Goal: Find specific page/section: Find specific page/section

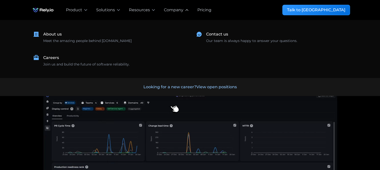
click at [186, 10] on icon at bounding box center [187, 10] width 5 height 5
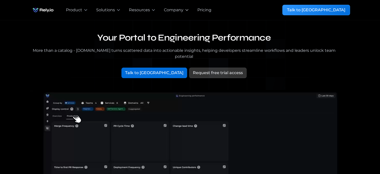
click at [186, 10] on icon at bounding box center [187, 10] width 3 height 1
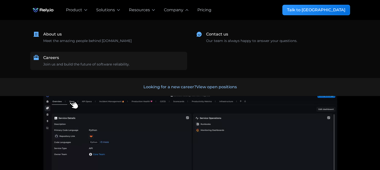
click at [51, 59] on div "Careers" at bounding box center [51, 58] width 16 height 6
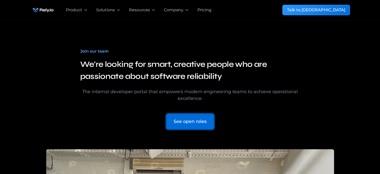
click at [190, 120] on div "See open roles" at bounding box center [190, 121] width 33 height 7
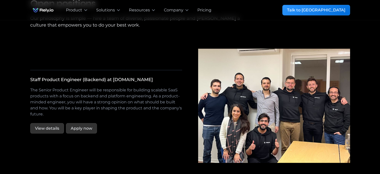
scroll to position [872, 0]
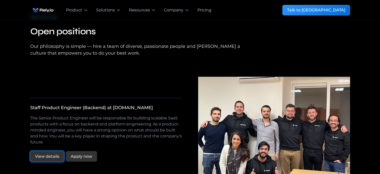
click at [44, 151] on link "View details" at bounding box center [47, 156] width 34 height 11
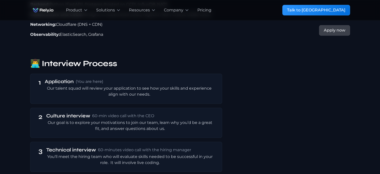
scroll to position [850, 0]
